Goal: Transaction & Acquisition: Purchase product/service

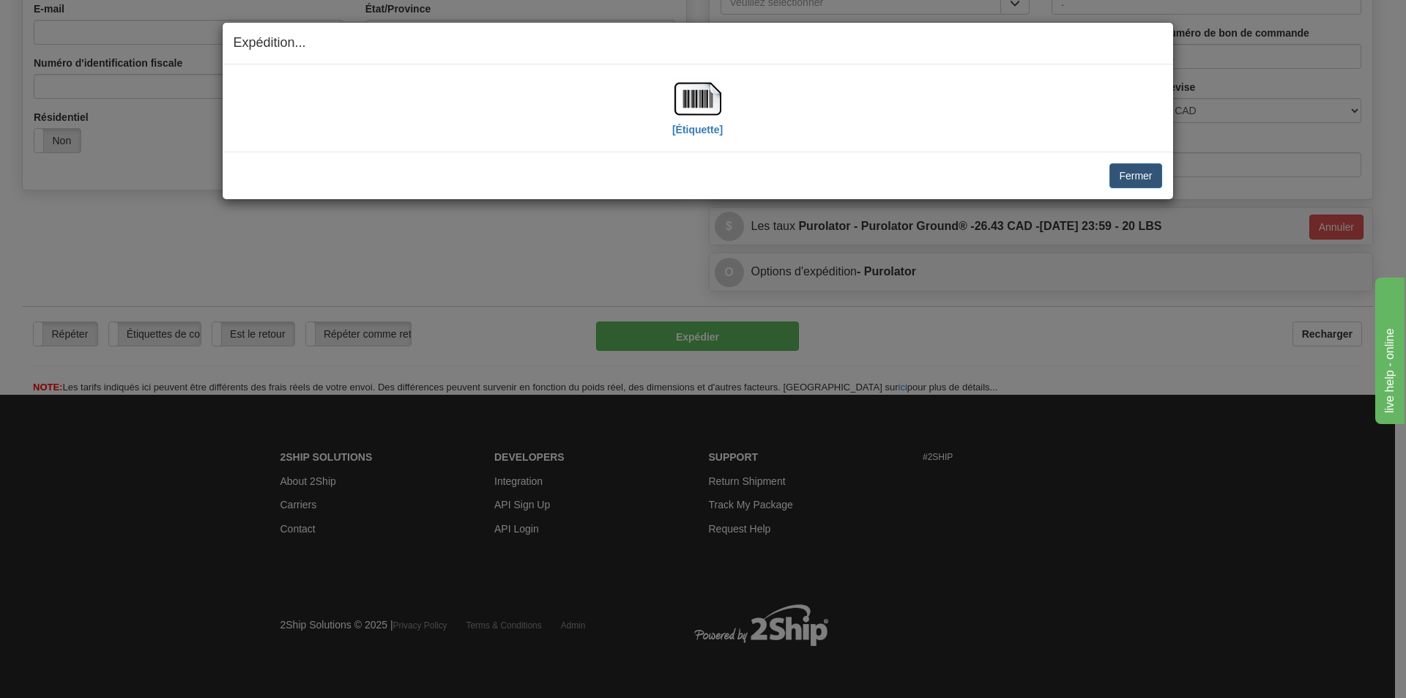
scroll to position [415, 0]
click at [1145, 174] on button "Fermer" at bounding box center [1136, 175] width 52 height 25
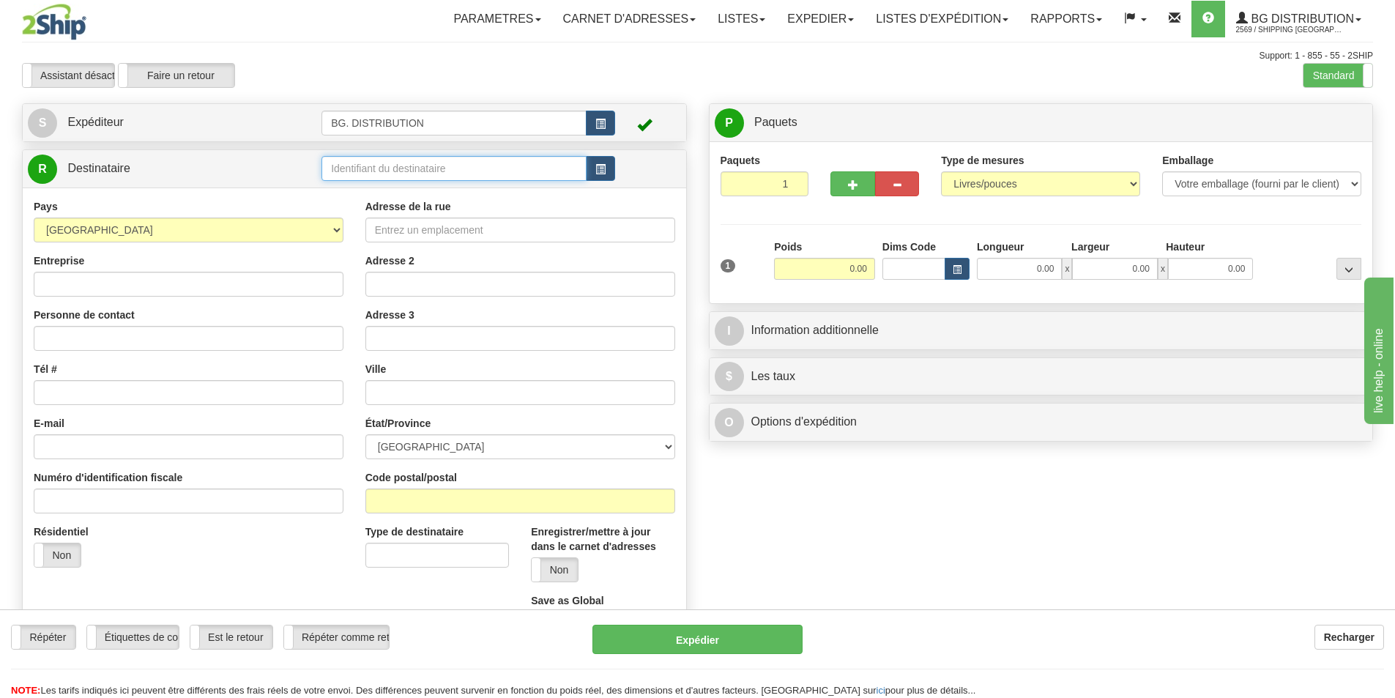
click at [360, 157] on input "text" at bounding box center [454, 168] width 265 height 25
type input "60220"
click button "Supprimer" at bounding box center [0, 0] width 0 height 0
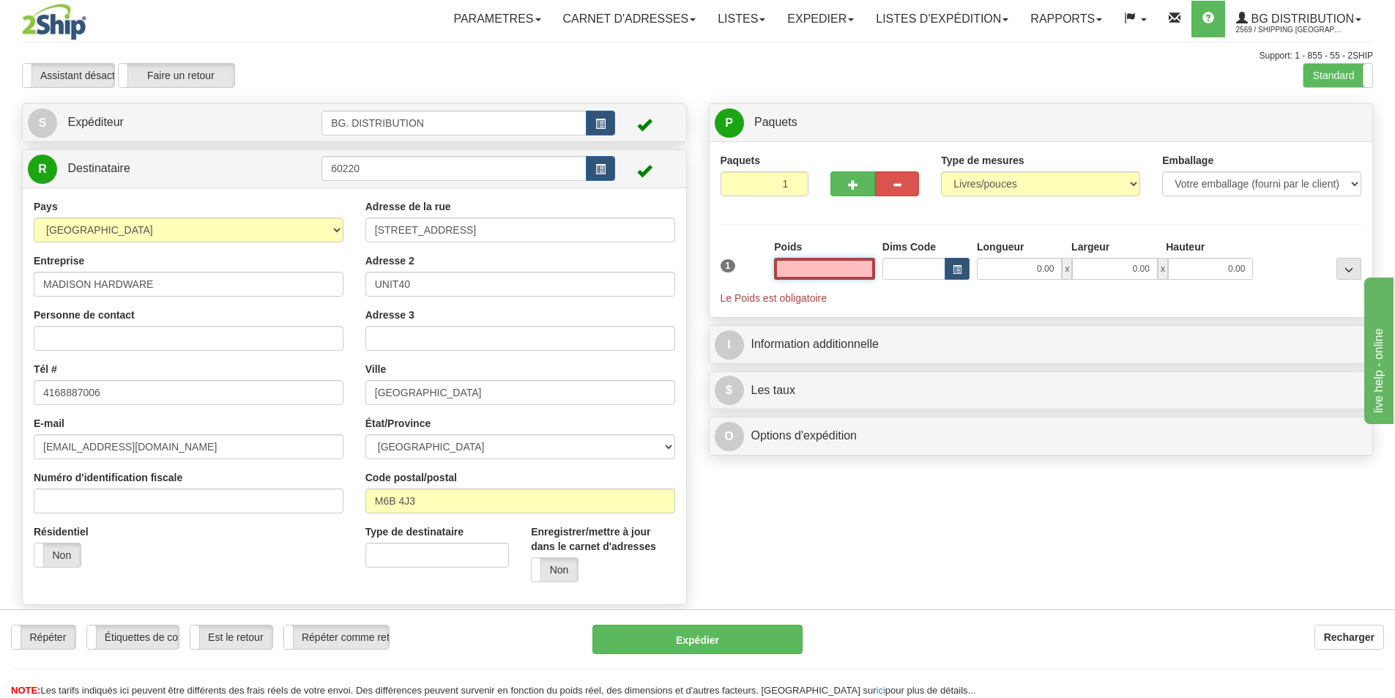
click at [825, 276] on input "text" at bounding box center [824, 269] width 101 height 22
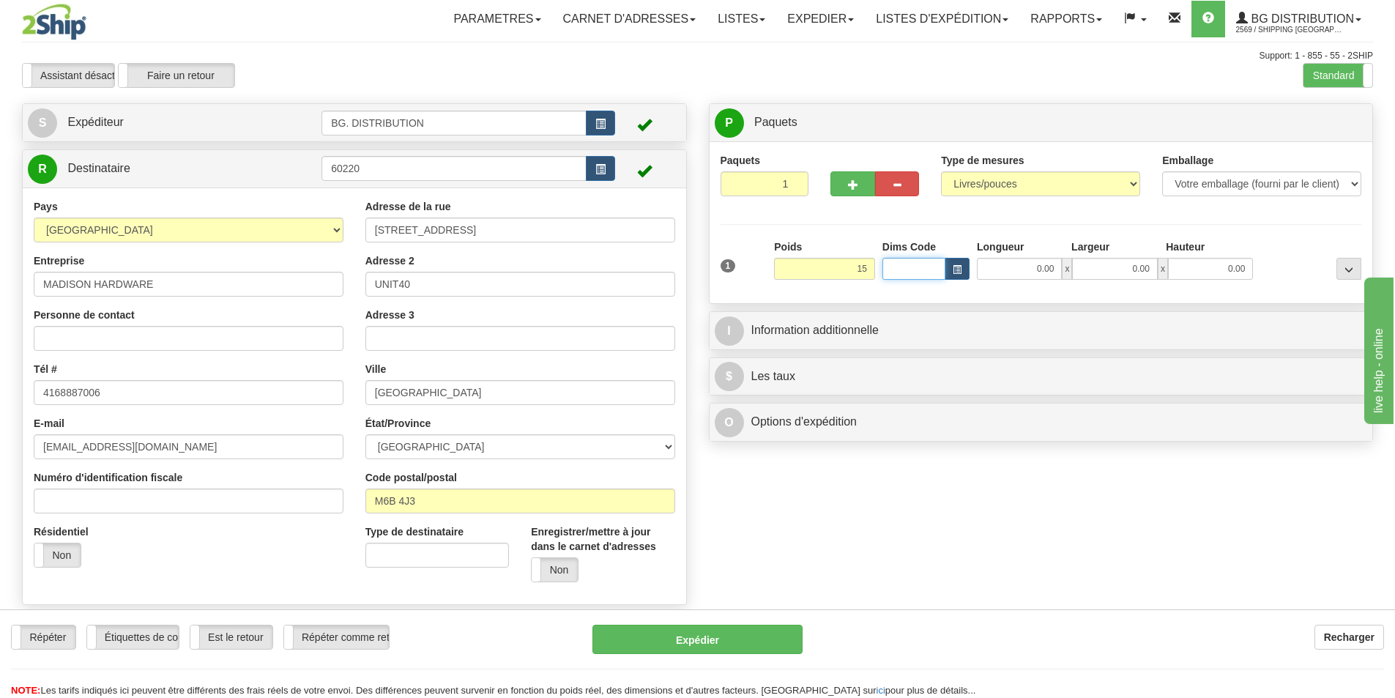
type input "15.00"
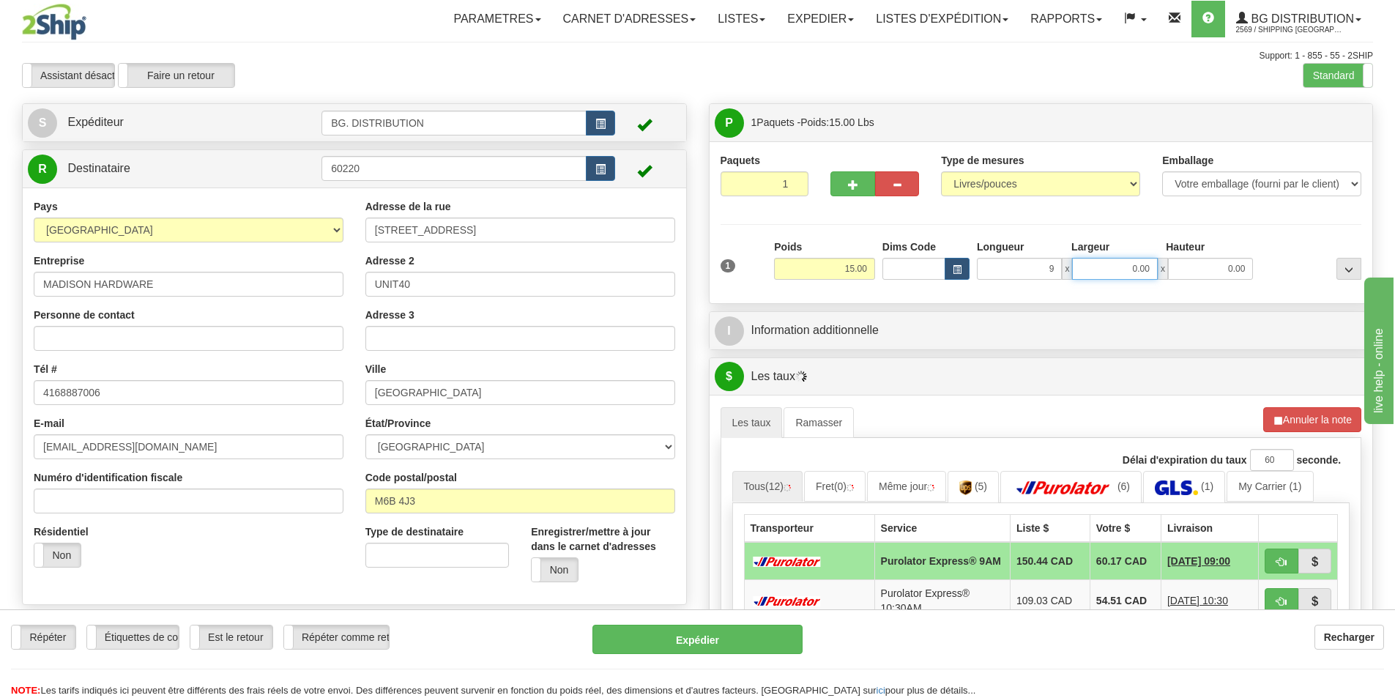
type input "9.00"
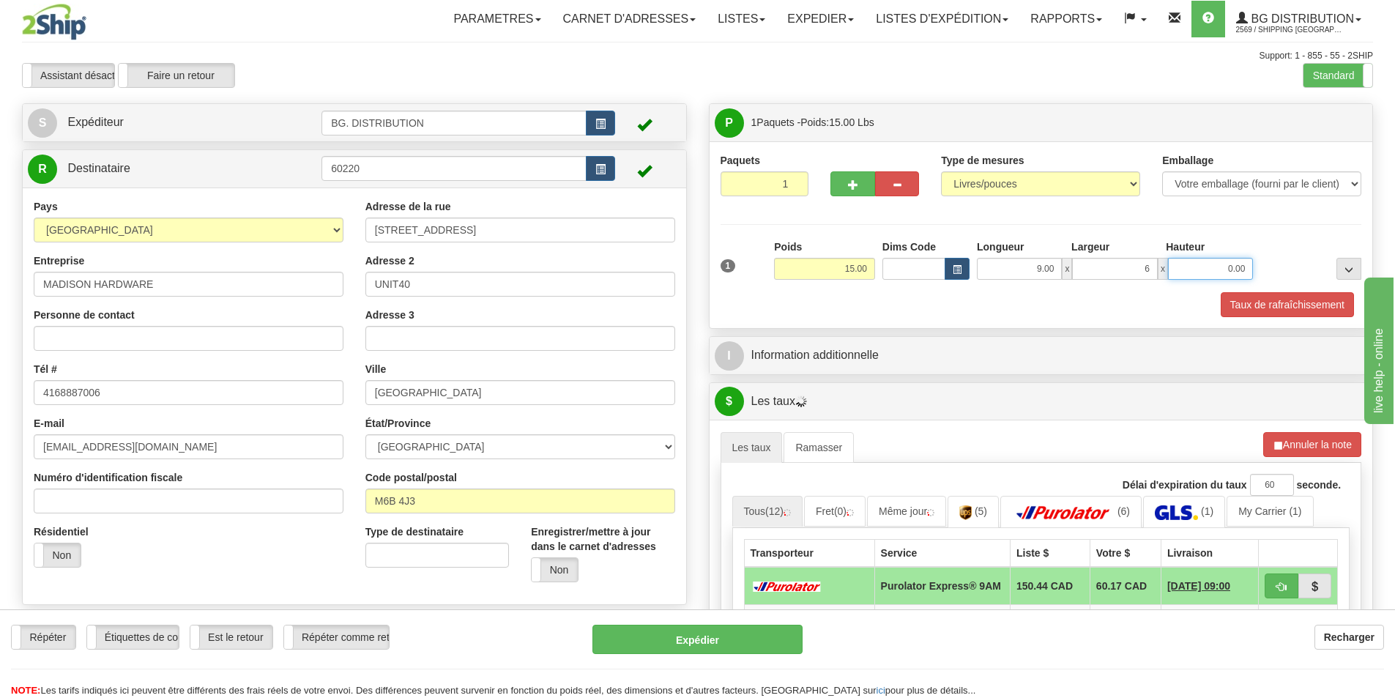
type input "6.00"
type input "7.00"
click at [847, 376] on div "P Paquets 1 Paquets - Poids: 15.00 Lbs Niveau d'expédition Shipm. Niveau du pac…" at bounding box center [1041, 542] width 687 height 879
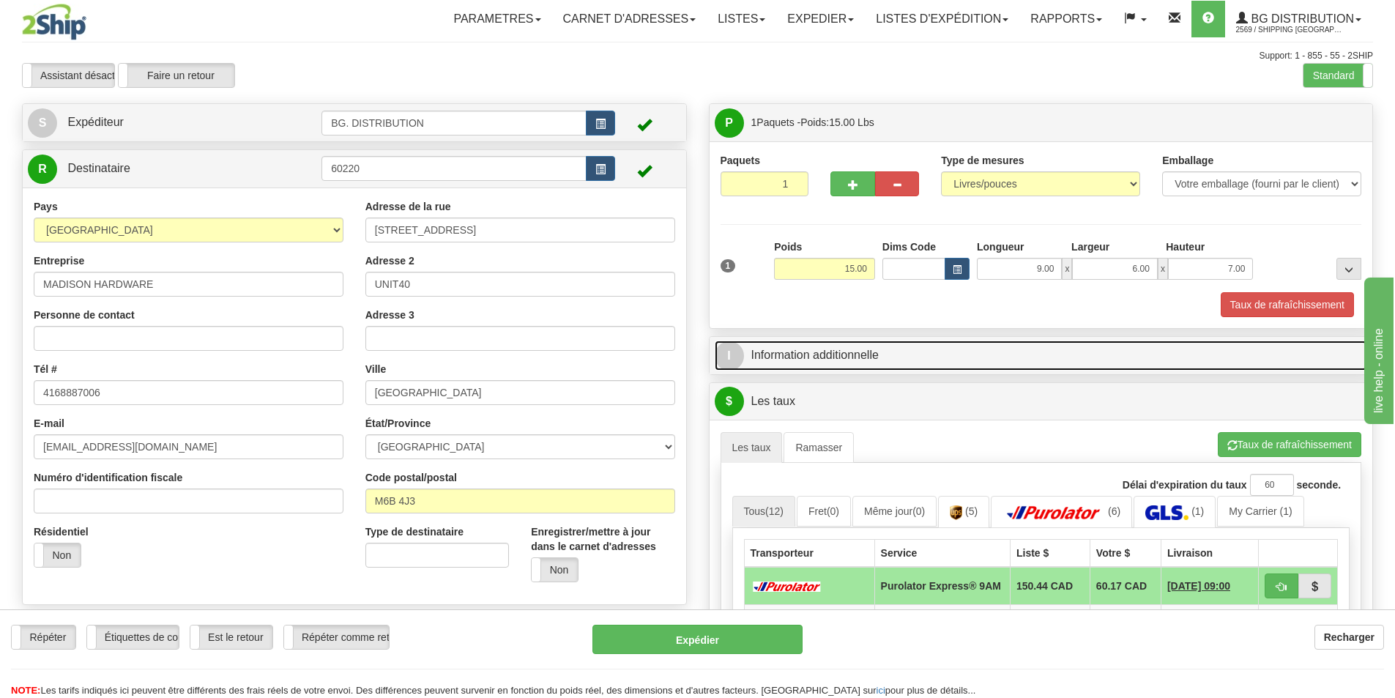
click at [864, 355] on link "I Information additionnelle" at bounding box center [1041, 356] width 653 height 30
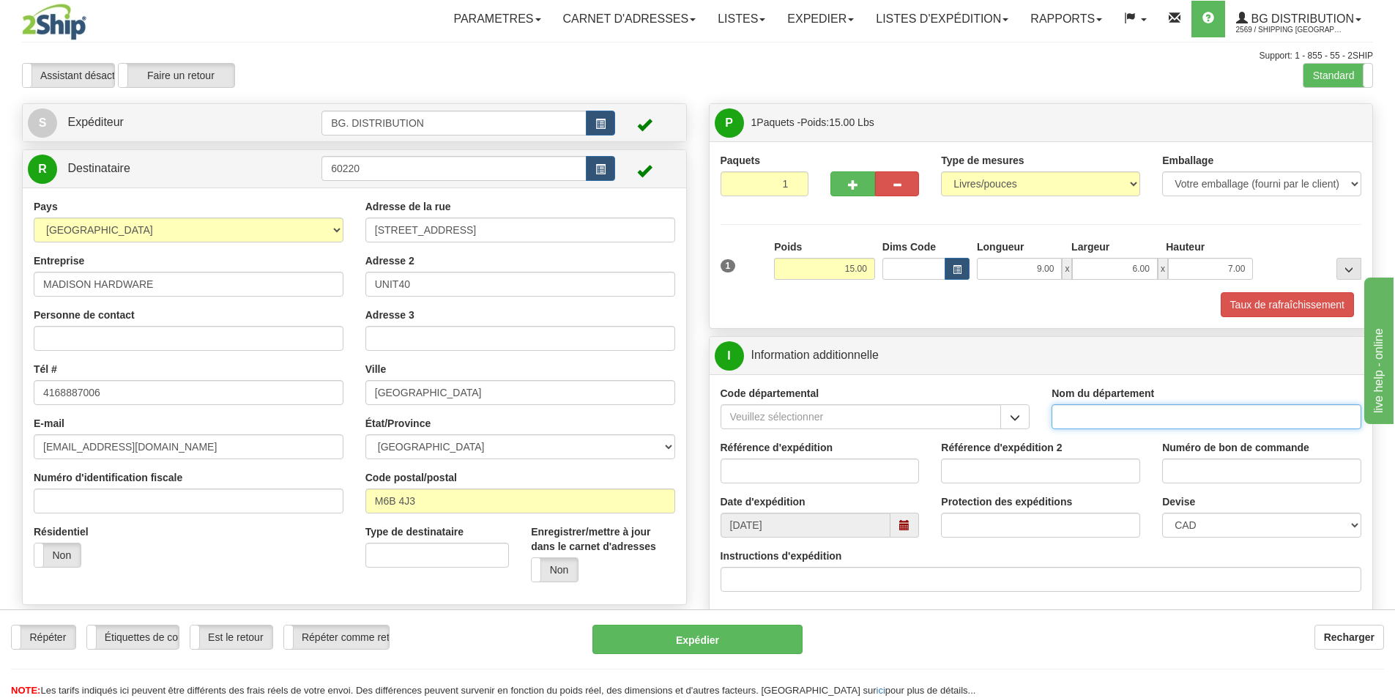
drag, startPoint x: 1125, startPoint y: 420, endPoint x: 1116, endPoint y: 416, distance: 9.5
click at [1116, 416] on input "Nom du département" at bounding box center [1207, 416] width 310 height 25
type input "."
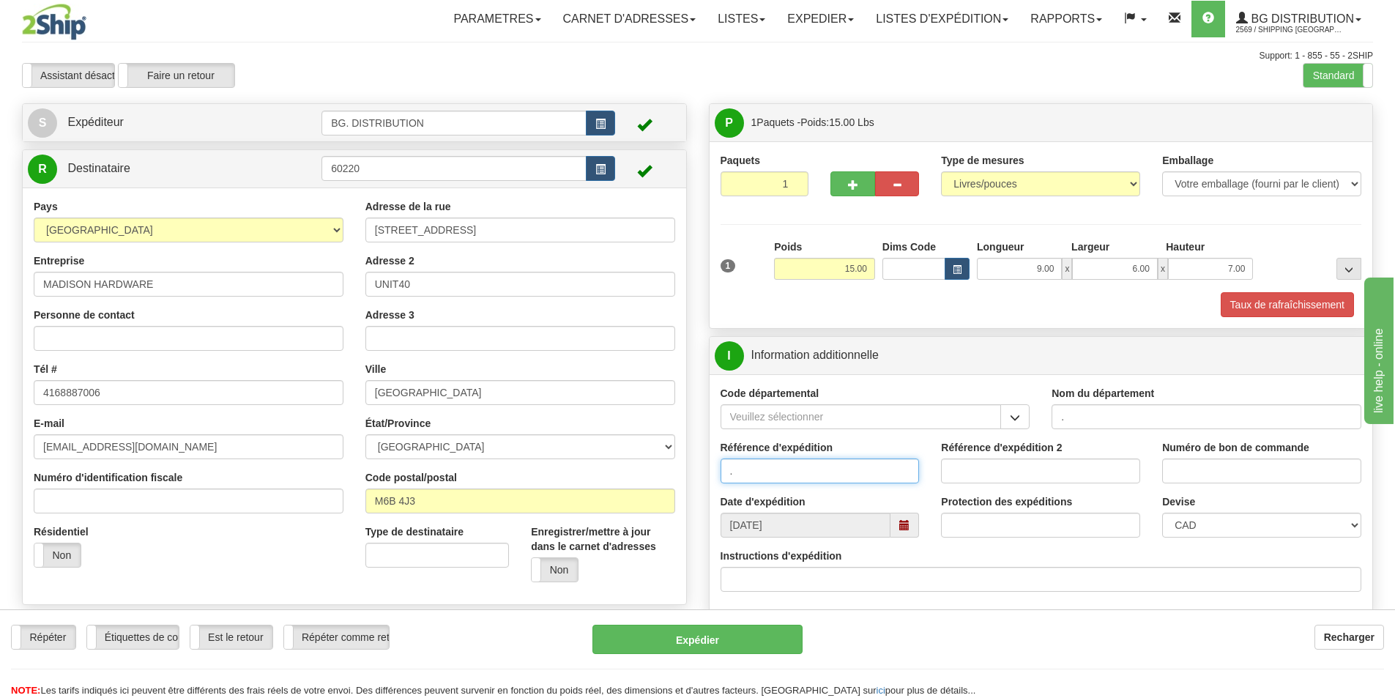
type input "."
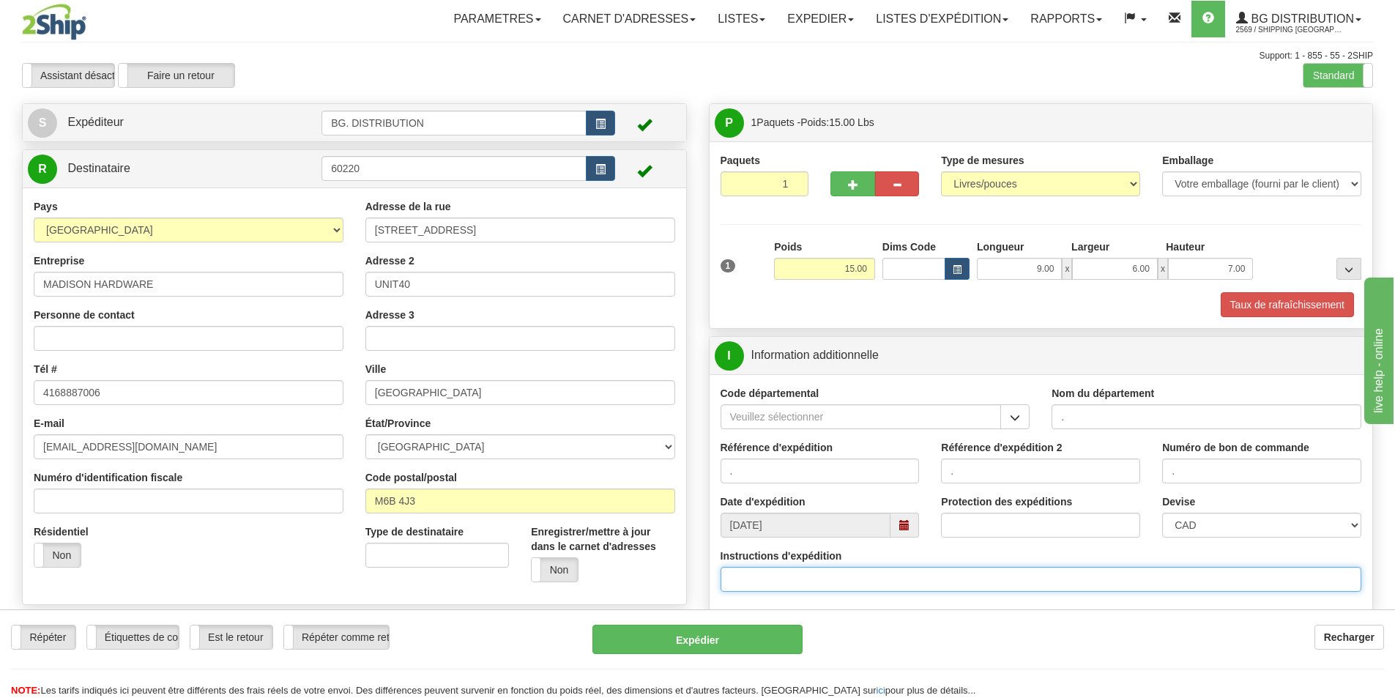
click at [934, 579] on input "Instructions d'expédition" at bounding box center [1042, 579] width 642 height 25
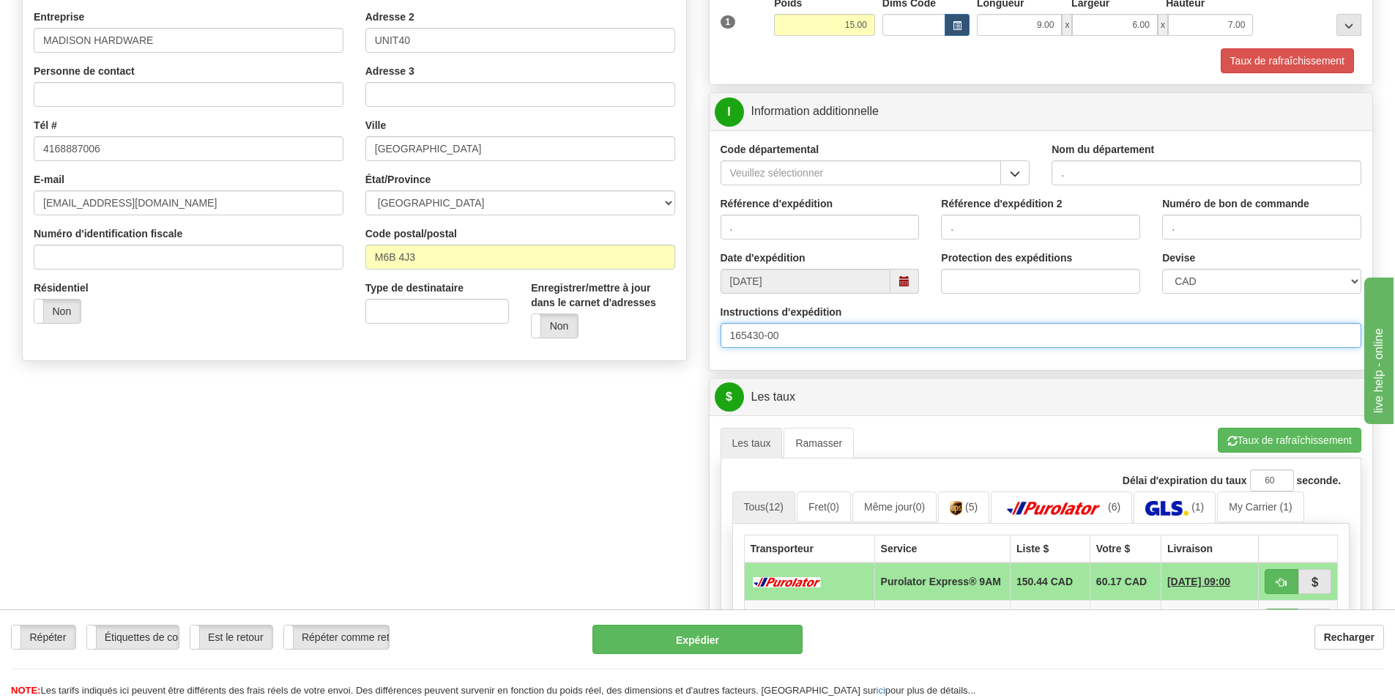
scroll to position [293, 0]
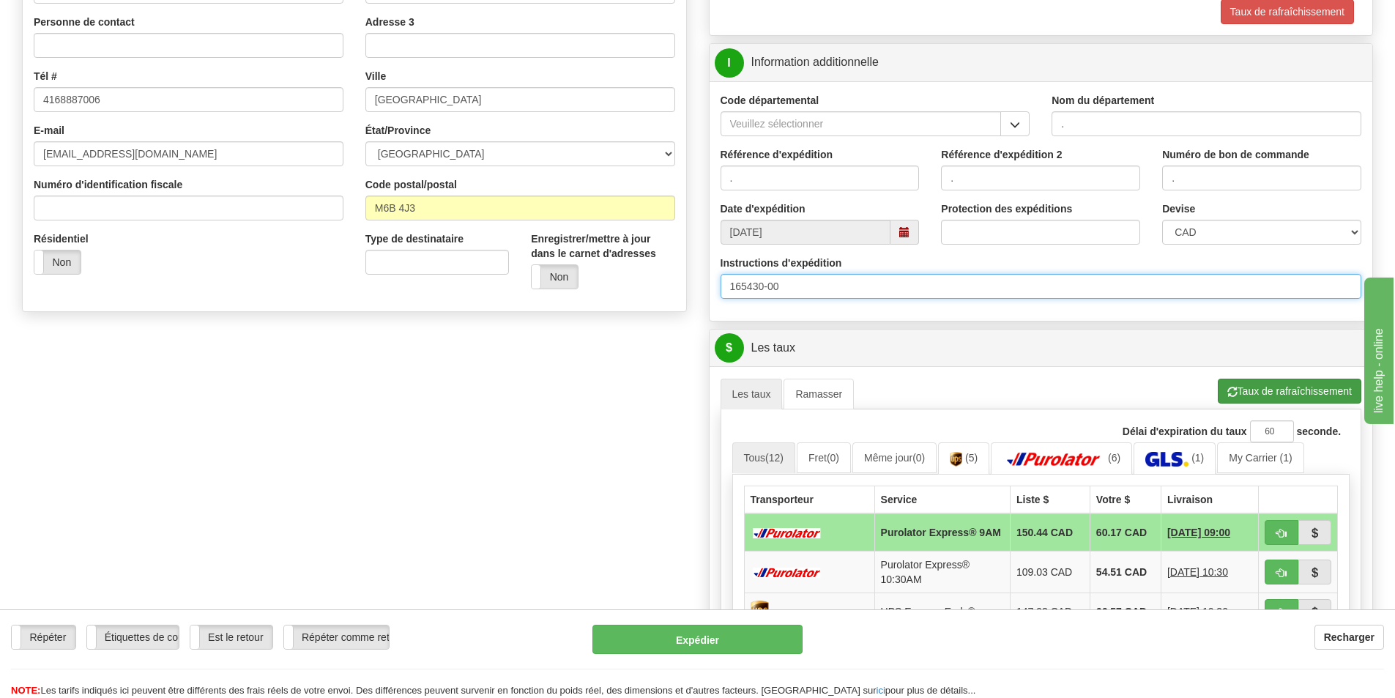
type input "165430-00"
click at [1301, 387] on button "Taux de rafraîchissement" at bounding box center [1290, 391] width 144 height 25
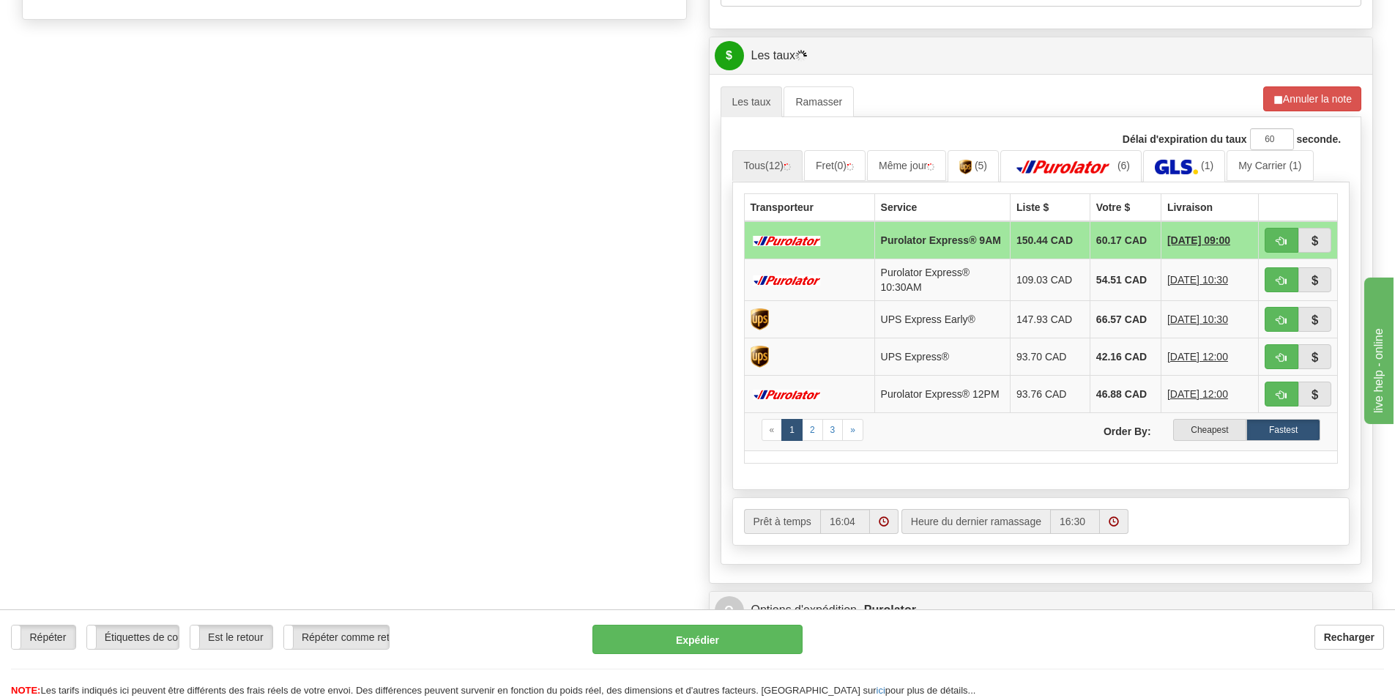
scroll to position [586, 0]
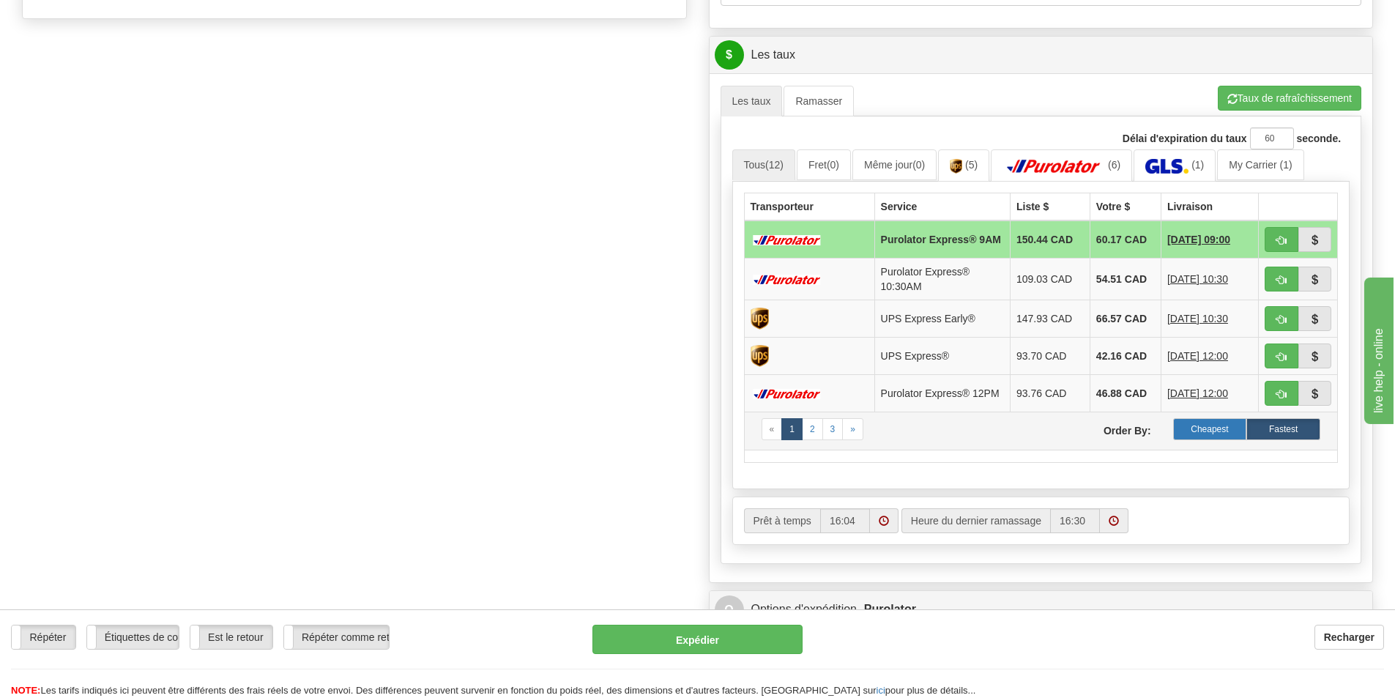
click at [1200, 440] on label "Cheapest" at bounding box center [1210, 429] width 74 height 22
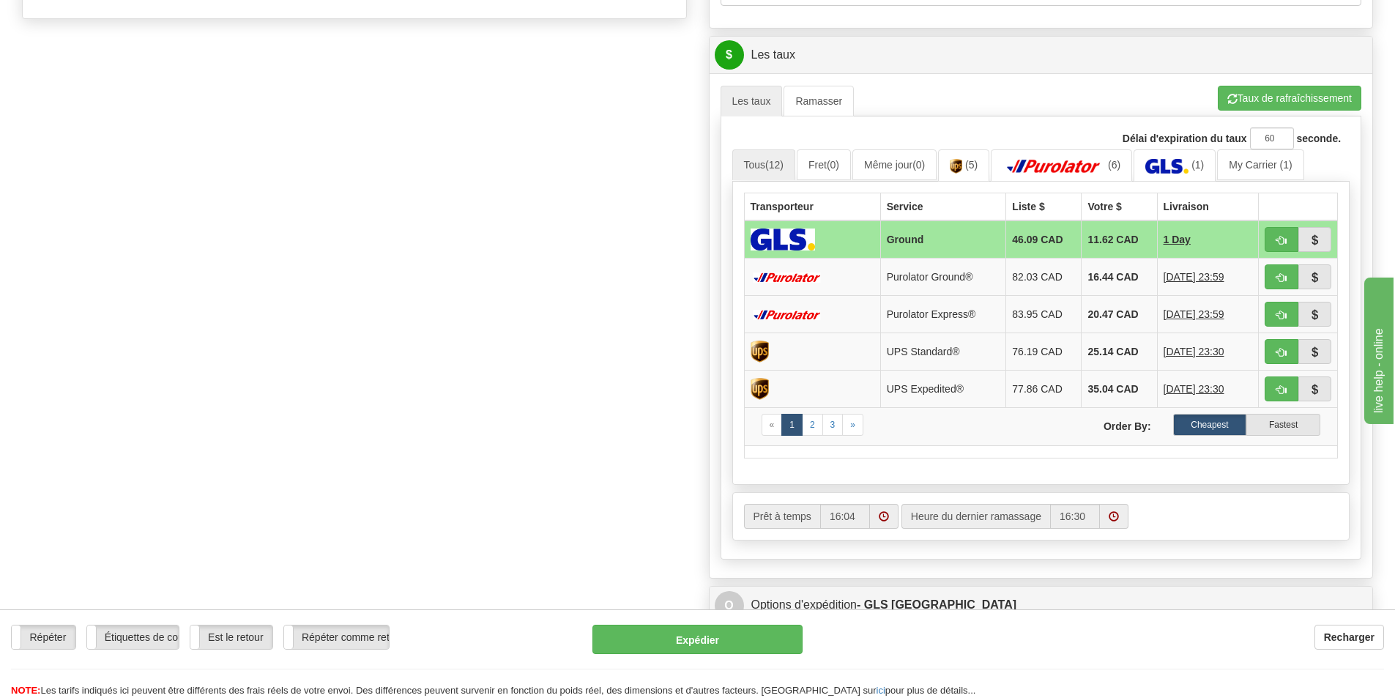
click at [1287, 224] on td at bounding box center [1298, 239] width 79 height 38
click at [1280, 236] on span "button" at bounding box center [1282, 241] width 10 height 10
type input "1"
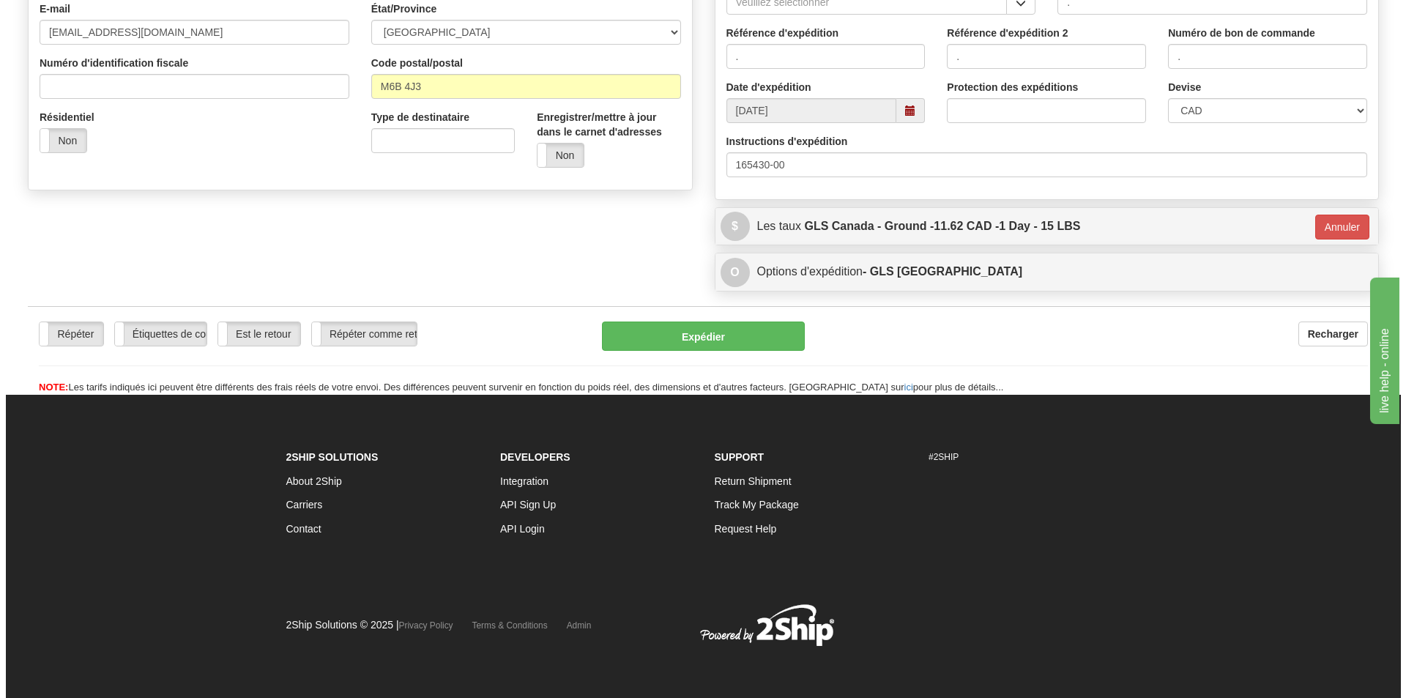
scroll to position [415, 0]
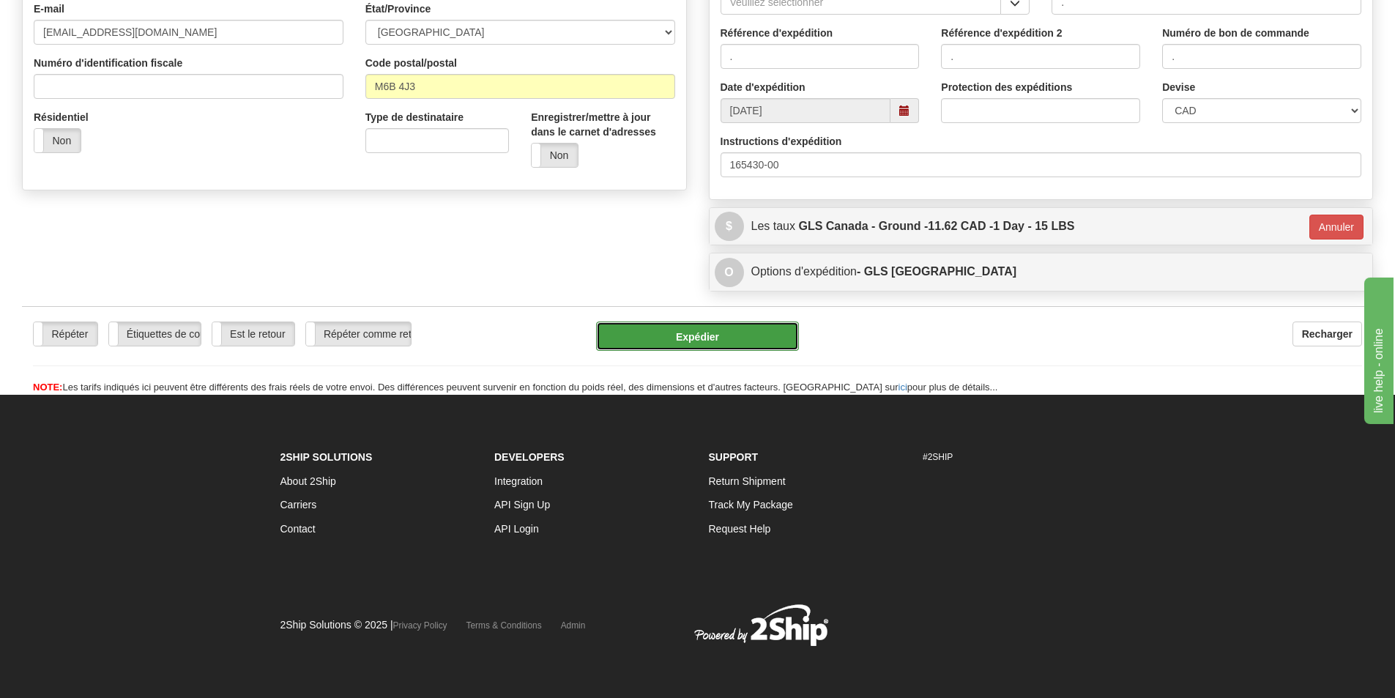
click at [680, 335] on button "Expédier" at bounding box center [697, 336] width 203 height 29
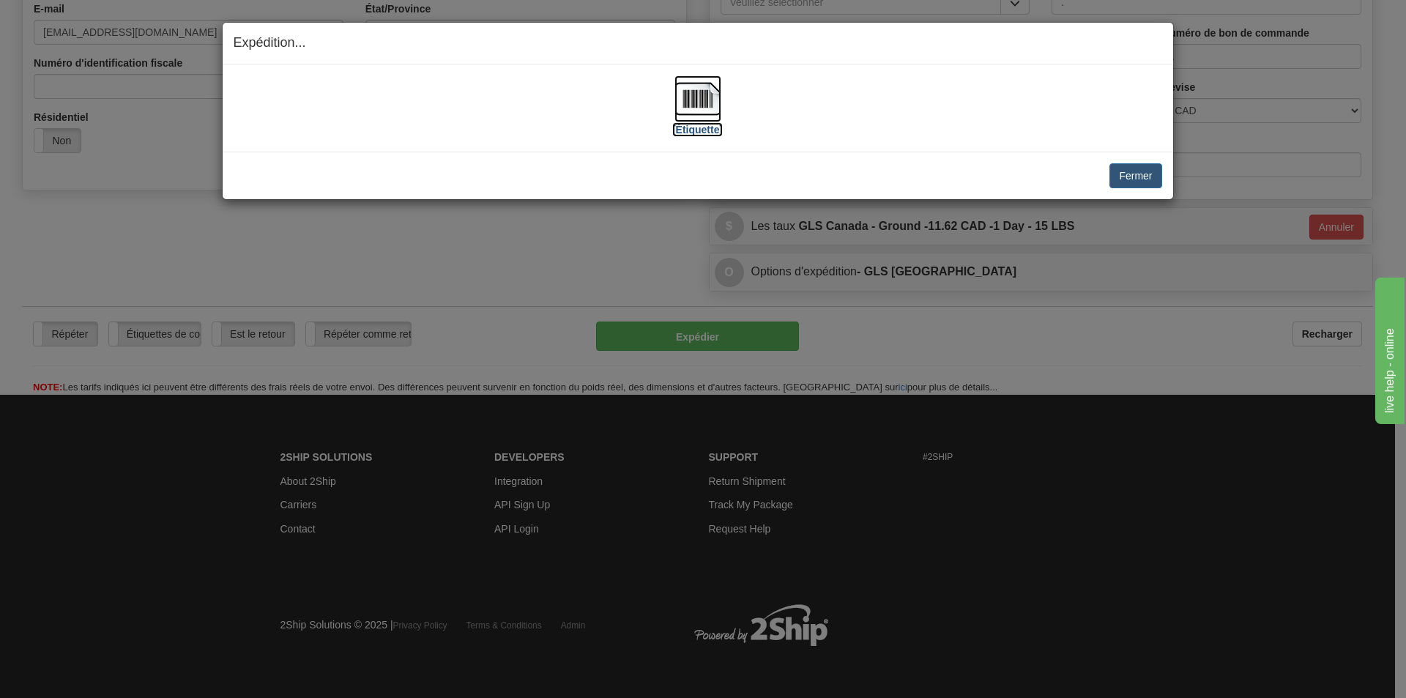
click at [696, 101] on img at bounding box center [698, 98] width 47 height 47
